Goal: Information Seeking & Learning: Check status

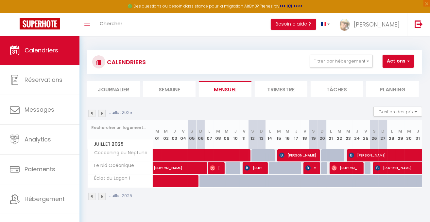
click at [102, 113] on img at bounding box center [101, 112] width 7 height 7
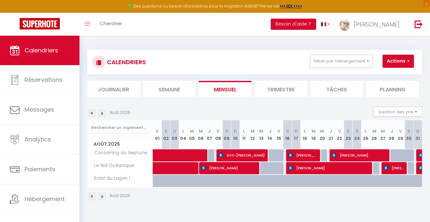
click at [102, 118] on div "[DATE] Gestion des prix Nb Nuits minimum Règles Disponibilité" at bounding box center [254, 113] width 335 height 13
click at [103, 115] on img at bounding box center [101, 112] width 7 height 7
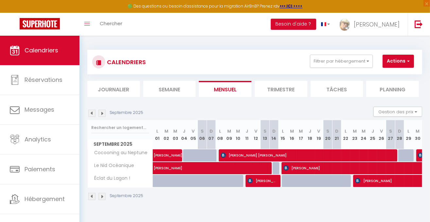
click at [103, 115] on img at bounding box center [101, 112] width 7 height 7
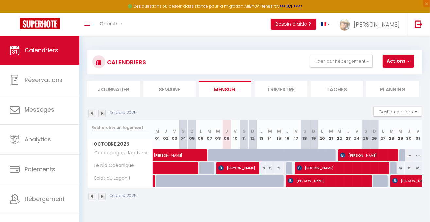
click at [103, 115] on img at bounding box center [101, 112] width 7 height 7
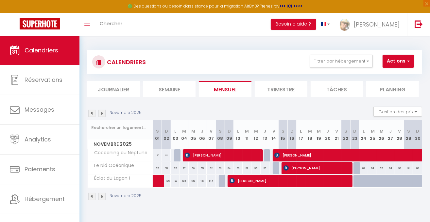
click at [103, 115] on img at bounding box center [101, 112] width 7 height 7
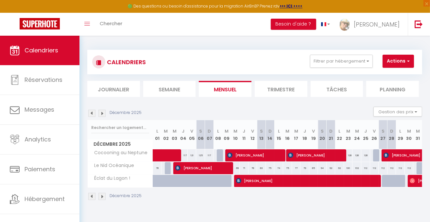
click at [89, 113] on img at bounding box center [91, 112] width 7 height 7
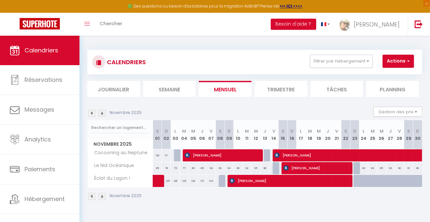
click at [89, 113] on img at bounding box center [91, 112] width 7 height 7
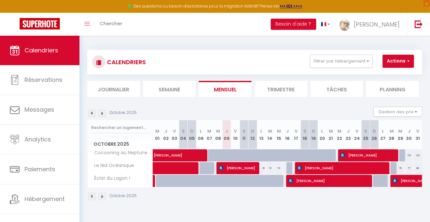
click at [93, 114] on img at bounding box center [91, 112] width 7 height 7
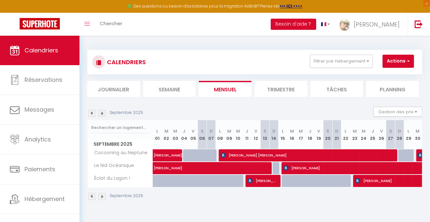
click at [104, 113] on img at bounding box center [101, 112] width 7 height 7
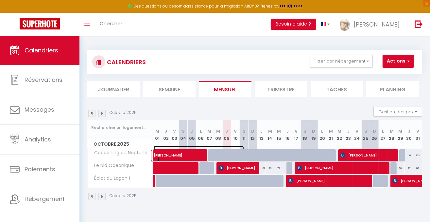
click at [196, 153] on span "[PERSON_NAME]" at bounding box center [199, 151] width 90 height 12
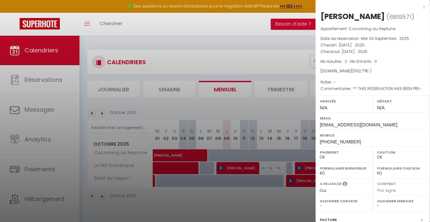
click at [418, 7] on div "x" at bounding box center [369, 7] width 109 height 8
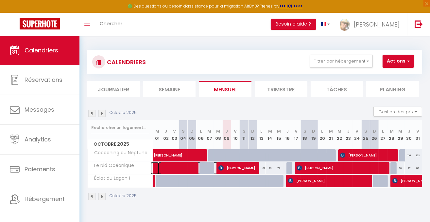
click at [169, 168] on span at bounding box center [195, 168] width 75 height 12
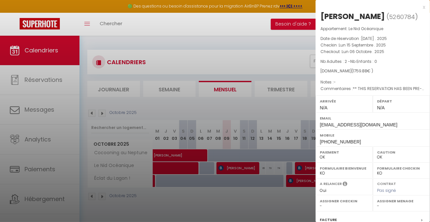
click at [419, 7] on div "x" at bounding box center [369, 7] width 109 height 8
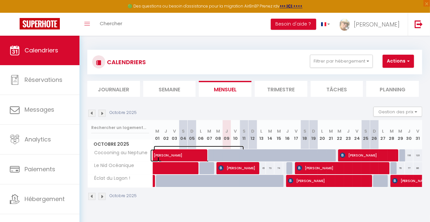
click at [169, 151] on span "[PERSON_NAME]" at bounding box center [199, 151] width 90 height 12
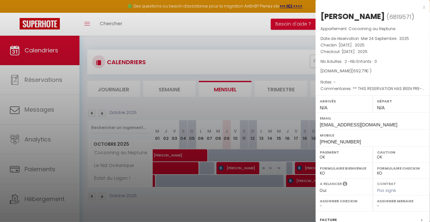
click at [259, 105] on div at bounding box center [215, 111] width 430 height 222
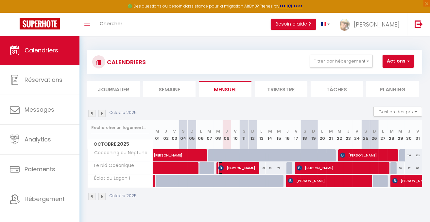
click at [231, 164] on span "[PERSON_NAME]" at bounding box center [237, 167] width 38 height 12
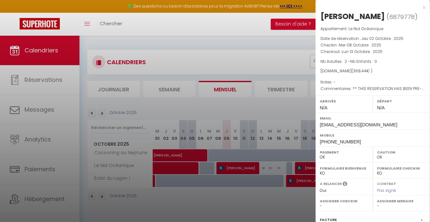
click at [420, 7] on div "x [PERSON_NAME] ( 6879778 ) Appartement : Le Nid Océanique Date de réservation …" at bounding box center [372, 152] width 114 height 305
click at [419, 7] on div "x" at bounding box center [369, 7] width 109 height 8
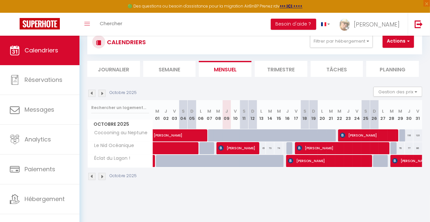
scroll to position [21, 0]
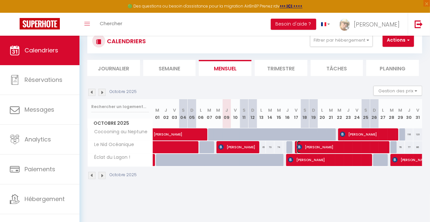
click at [319, 142] on span "[PERSON_NAME]" at bounding box center [342, 147] width 91 height 12
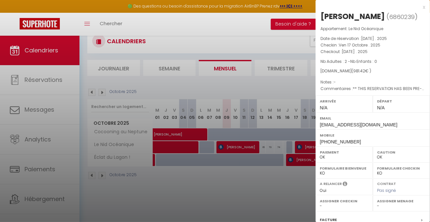
click at [319, 143] on div "Mobile [PHONE_NUMBER]" at bounding box center [372, 137] width 114 height 17
click at [418, 7] on div "x" at bounding box center [369, 7] width 109 height 8
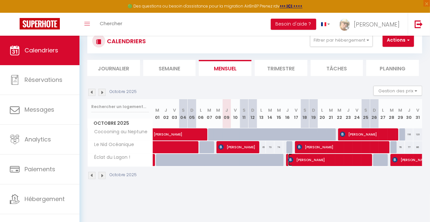
click at [331, 159] on span "[PERSON_NAME]" at bounding box center [329, 159] width 82 height 12
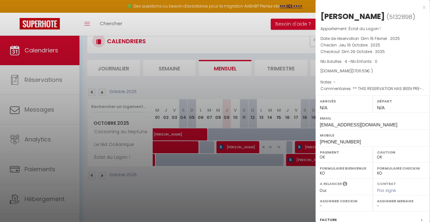
click at [418, 7] on div "x" at bounding box center [369, 7] width 109 height 8
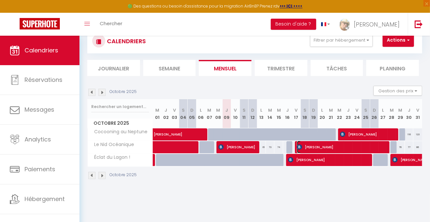
click at [314, 144] on span "[PERSON_NAME]" at bounding box center [342, 147] width 91 height 12
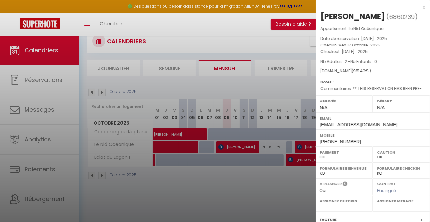
click at [419, 7] on div "x" at bounding box center [369, 7] width 109 height 8
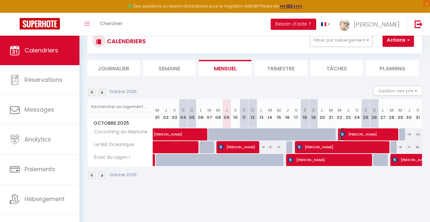
click at [347, 128] on span "[PERSON_NAME]" at bounding box center [368, 134] width 56 height 12
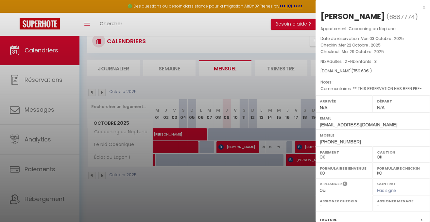
click at [419, 7] on div "x" at bounding box center [369, 7] width 109 height 8
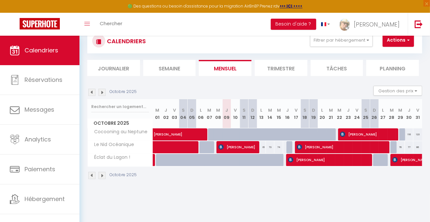
click at [100, 92] on img at bounding box center [101, 92] width 7 height 7
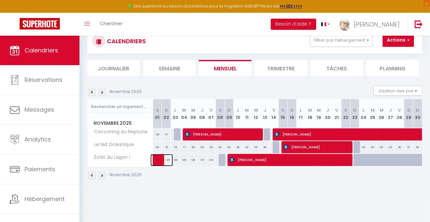
click at [158, 158] on link at bounding box center [154, 160] width 9 height 12
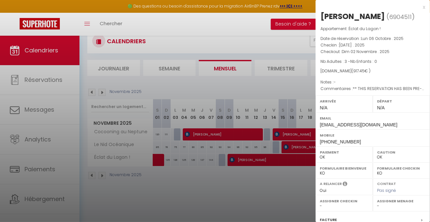
click at [419, 7] on div "x" at bounding box center [369, 7] width 109 height 8
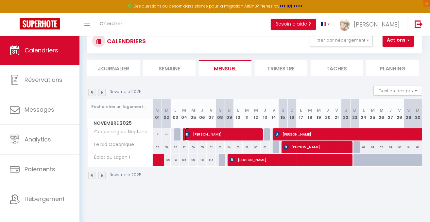
click at [206, 132] on span "[PERSON_NAME]" at bounding box center [222, 134] width 74 height 12
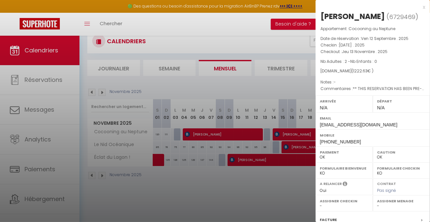
click at [419, 7] on div "x" at bounding box center [369, 7] width 109 height 8
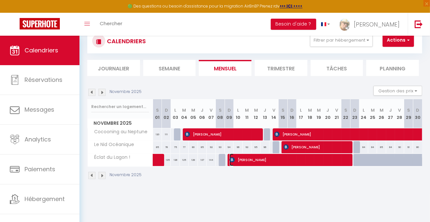
click at [246, 160] on span "[PERSON_NAME]" at bounding box center [288, 159] width 118 height 12
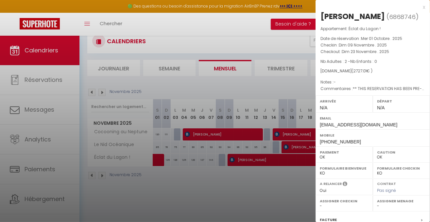
click at [418, 7] on div "x" at bounding box center [369, 7] width 109 height 8
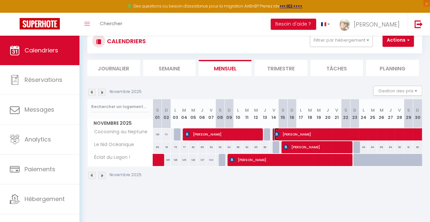
click at [312, 133] on span "[PERSON_NAME]" at bounding box center [424, 134] width 301 height 12
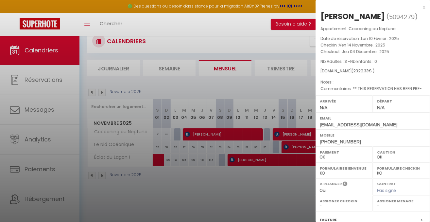
click at [420, 6] on div "x" at bounding box center [369, 7] width 109 height 8
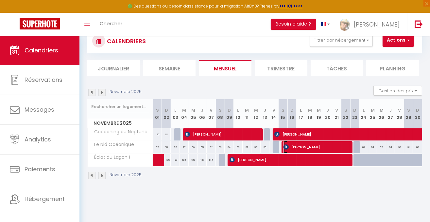
click at [309, 144] on span "[PERSON_NAME]" at bounding box center [315, 147] width 65 height 12
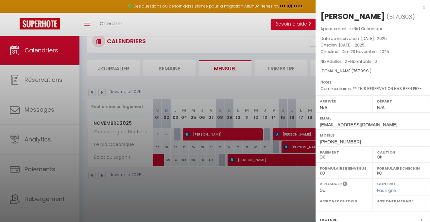
click at [418, 7] on div "x" at bounding box center [369, 7] width 109 height 8
